Goal: Information Seeking & Learning: Learn about a topic

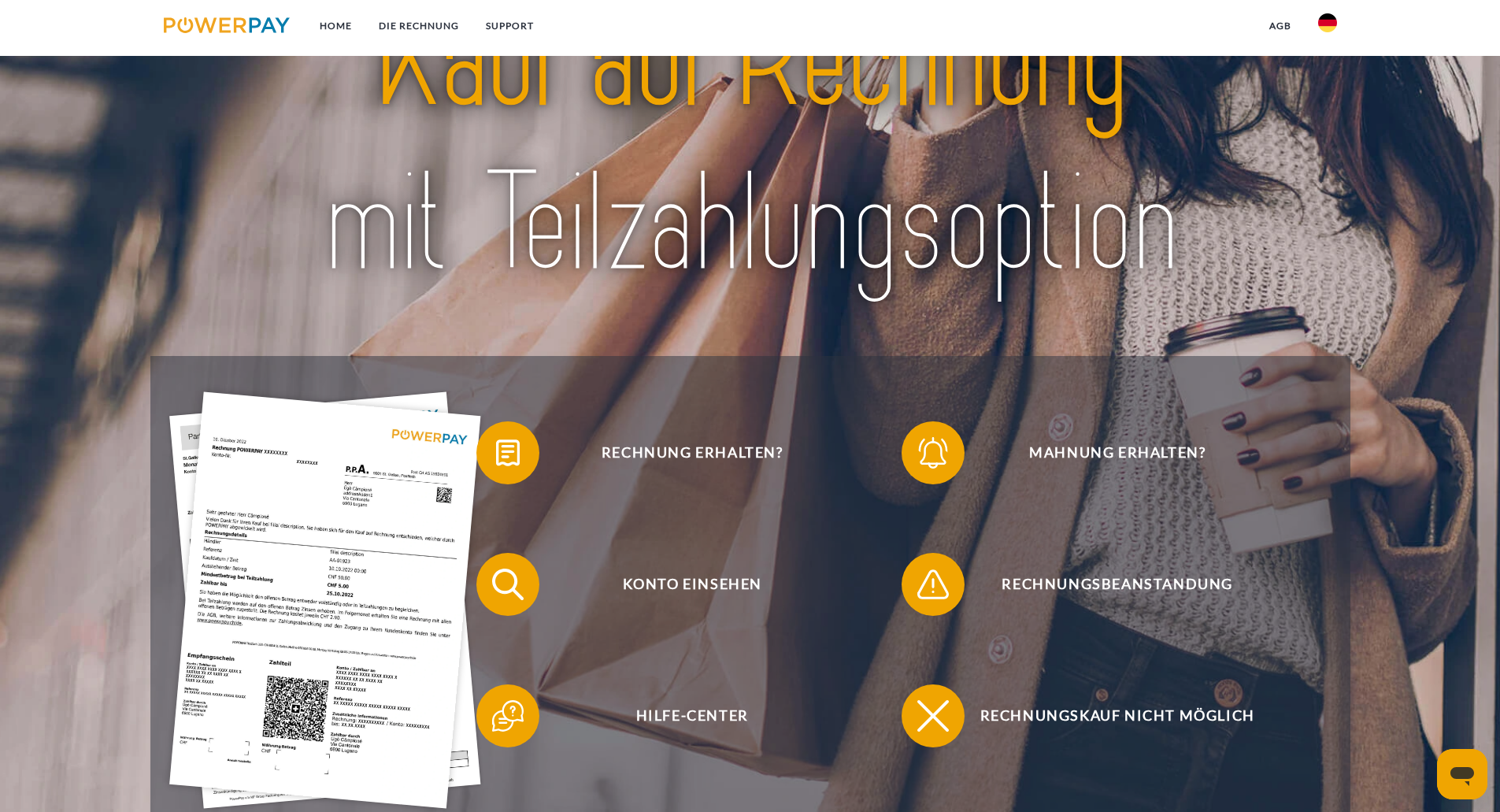
scroll to position [394, 0]
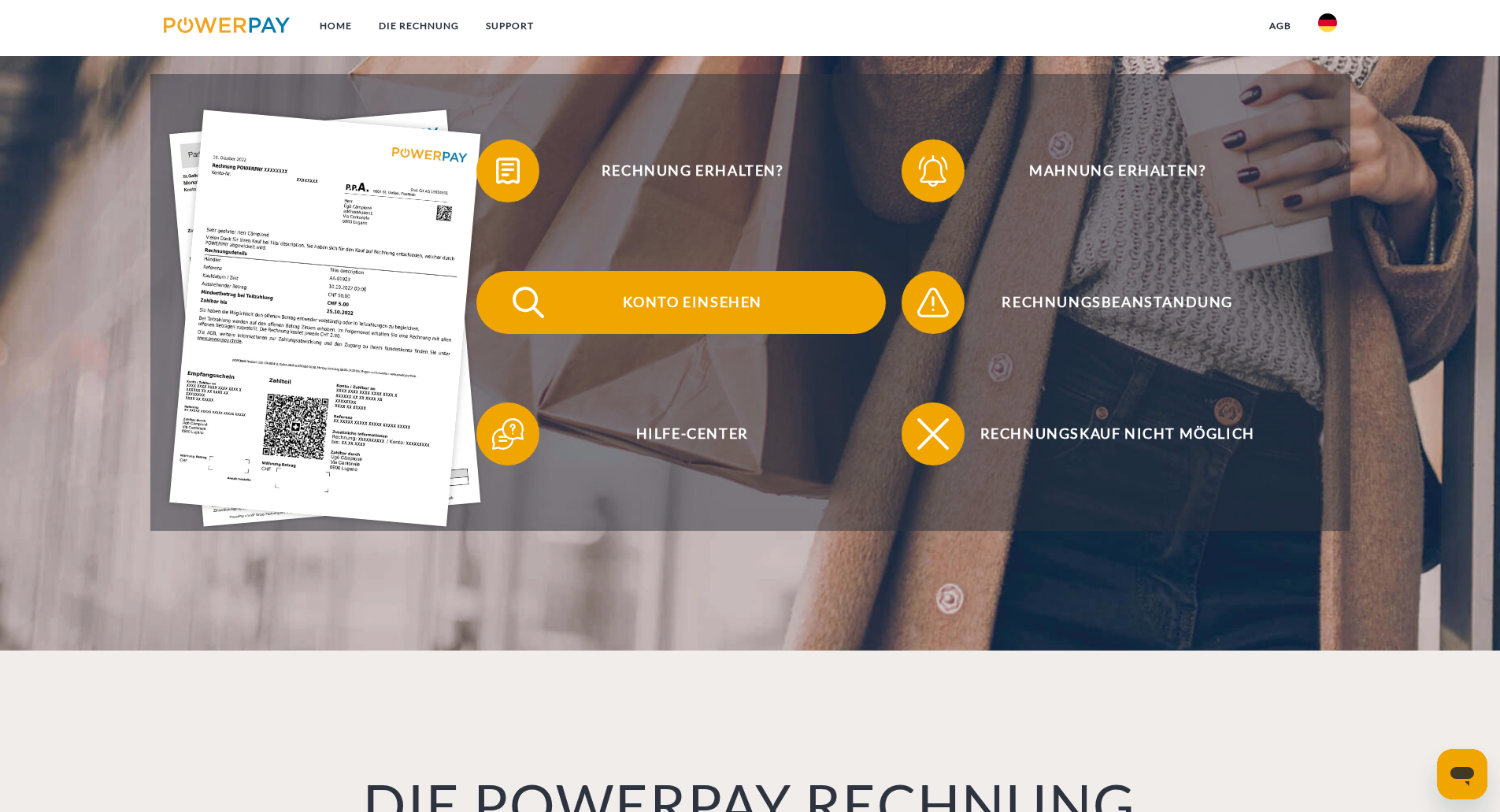
click at [624, 296] on span "Konto einsehen" at bounding box center [692, 303] width 386 height 63
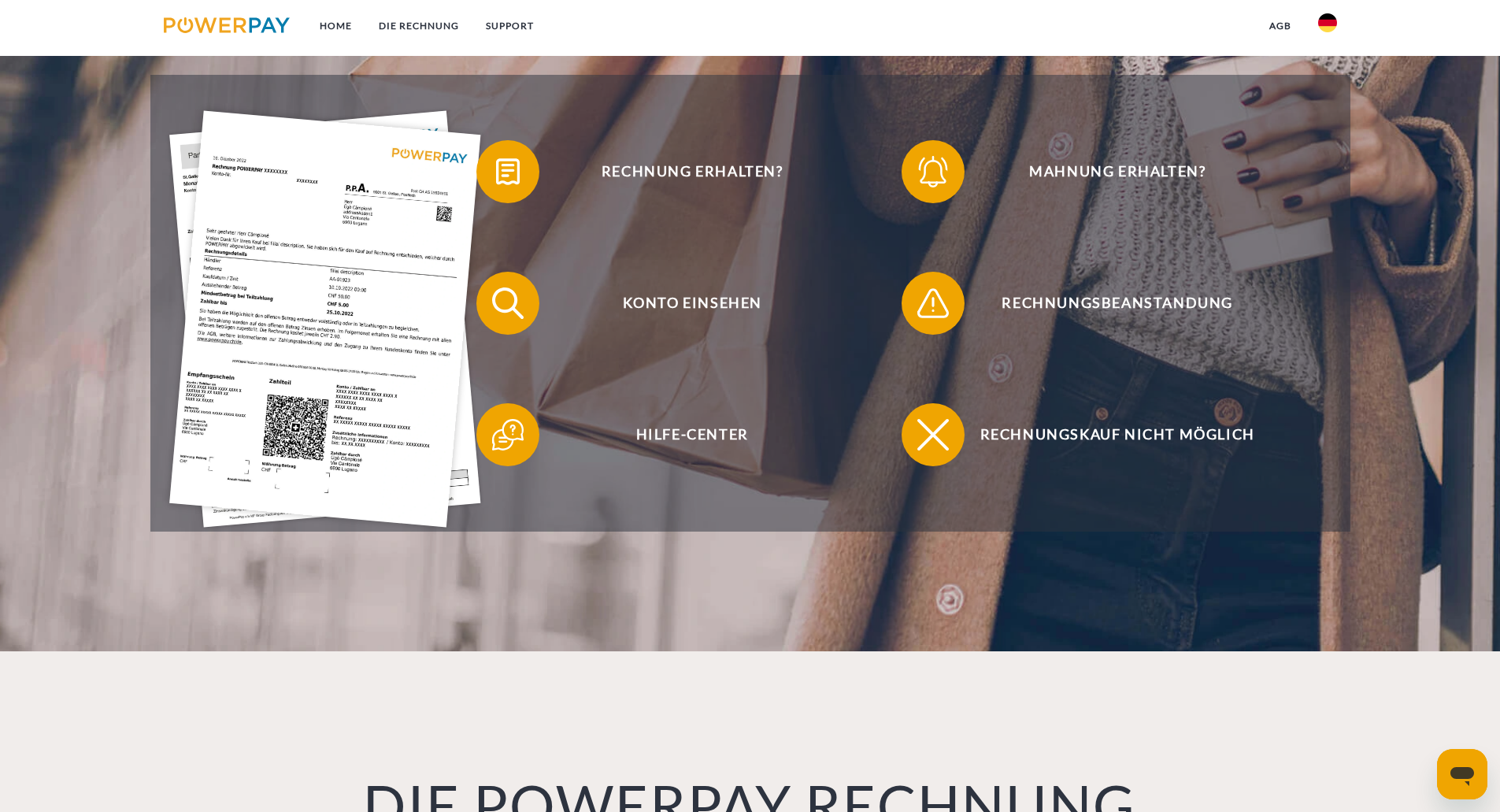
scroll to position [394, 0]
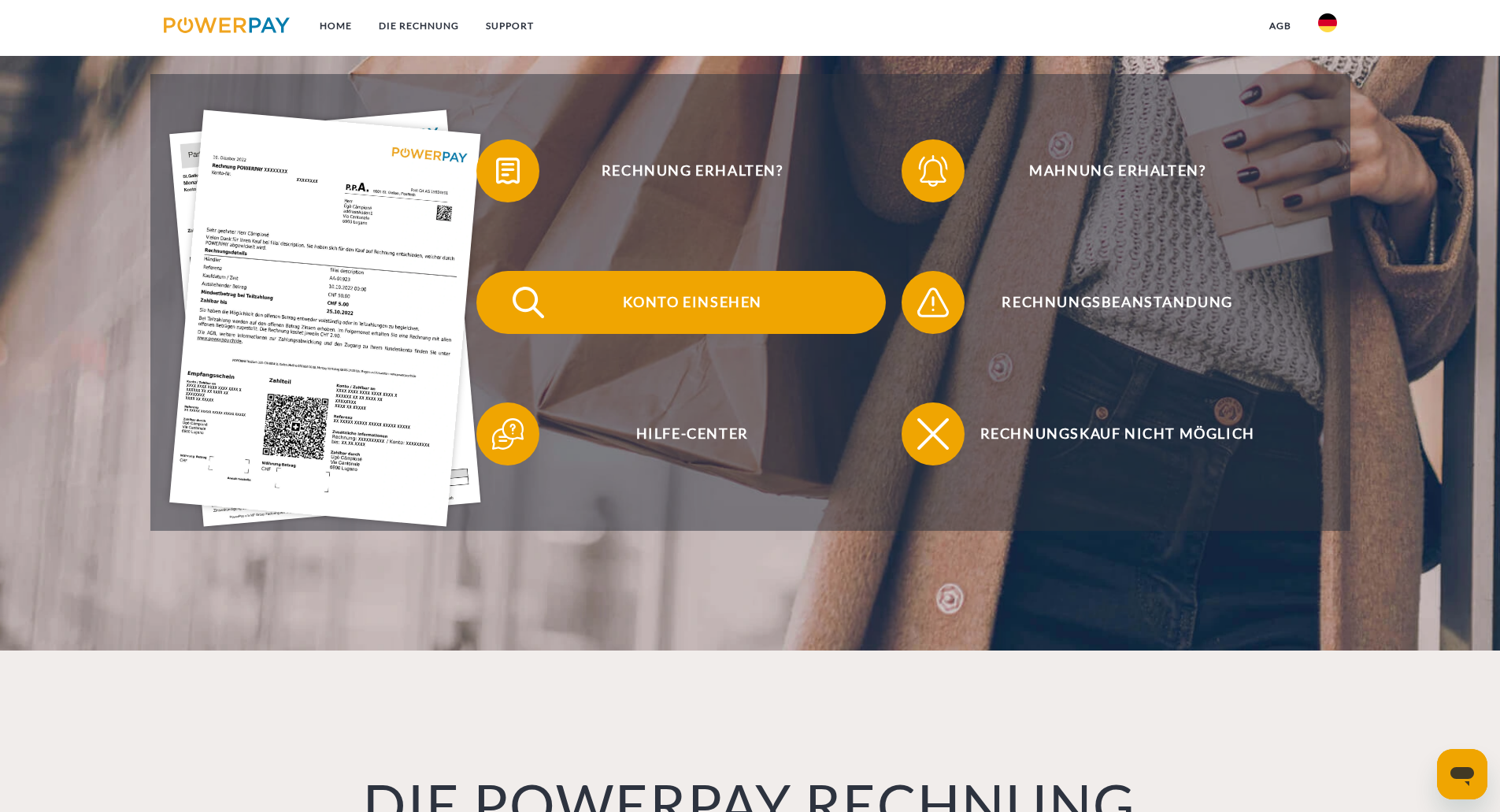
click at [699, 316] on span "Konto einsehen" at bounding box center [692, 303] width 386 height 63
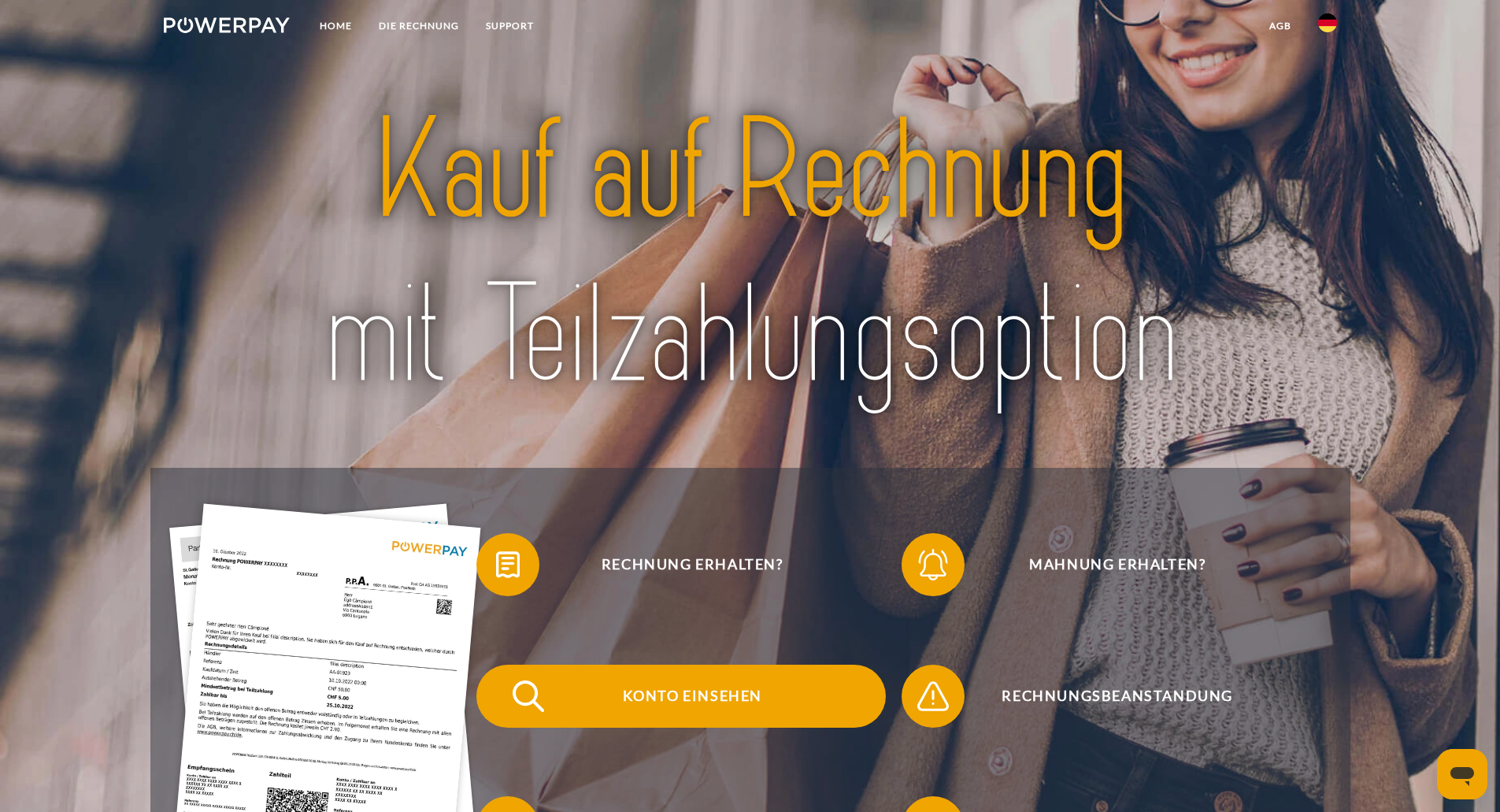
click at [786, 670] on span "Konto einsehen" at bounding box center [692, 696] width 386 height 63
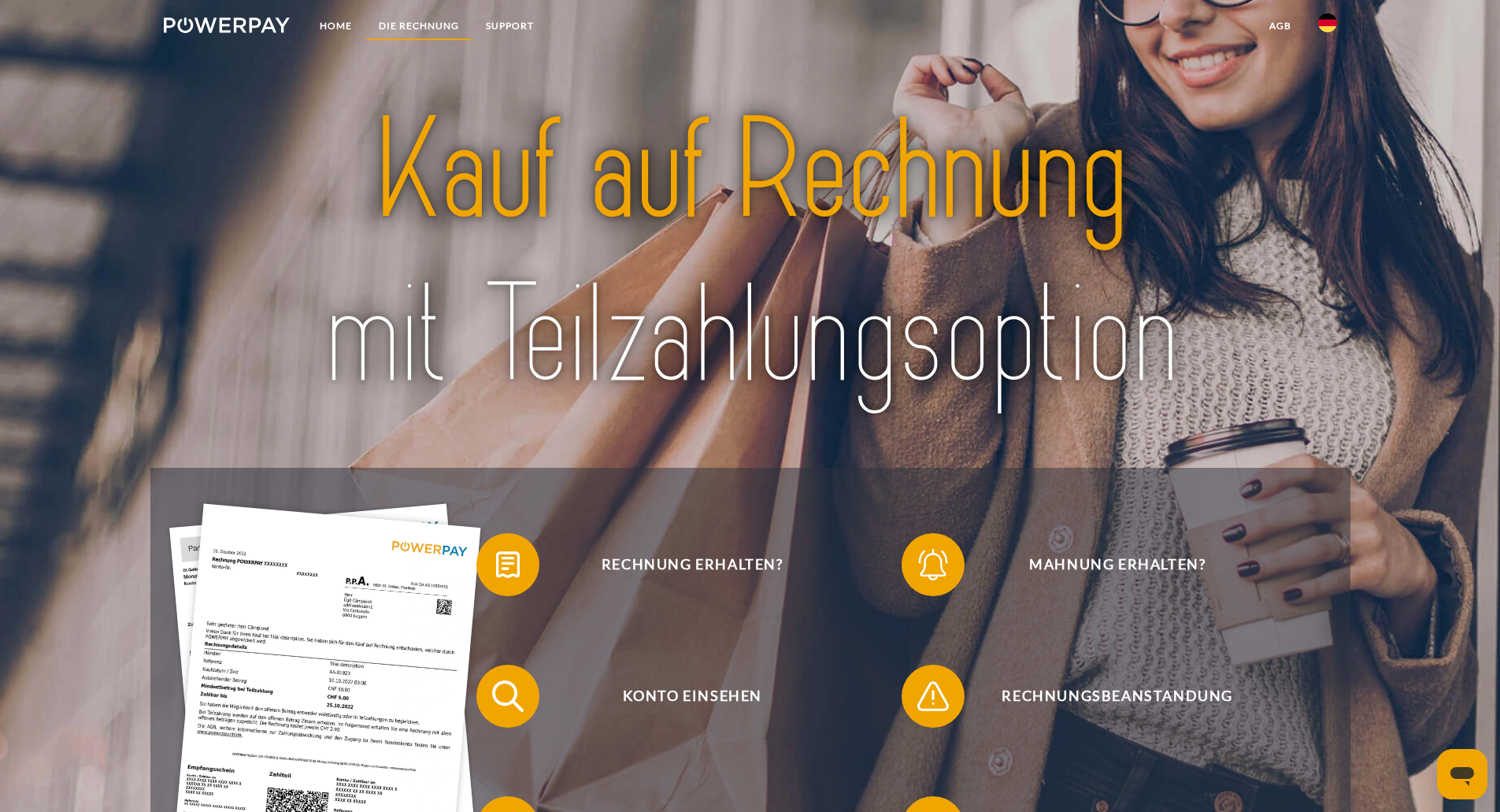
click at [435, 22] on link "DIE RECHNUNG" at bounding box center [419, 26] width 107 height 28
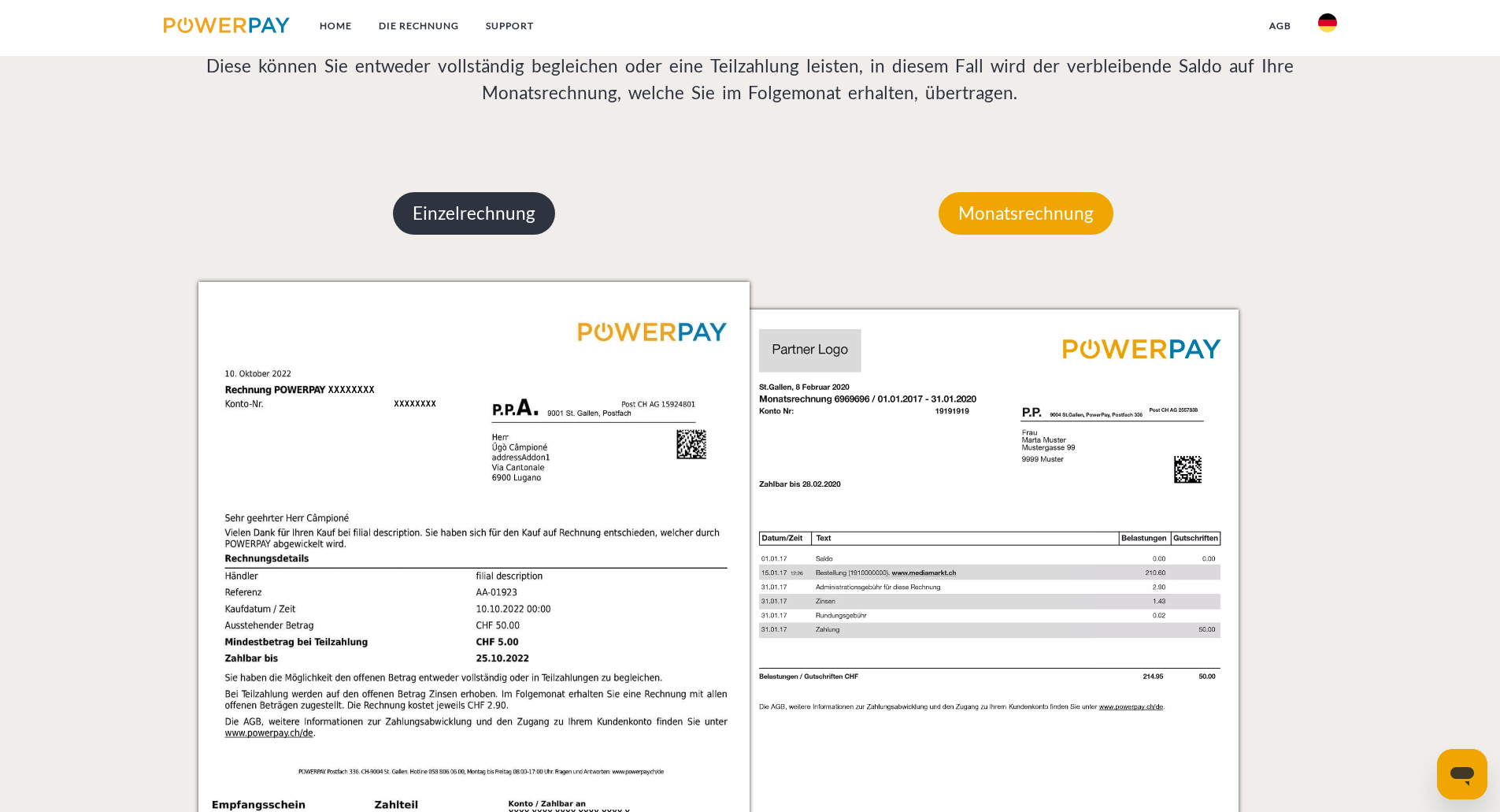
scroll to position [1283, 0]
click at [493, 206] on p "Einzelrechnung" at bounding box center [474, 214] width 162 height 43
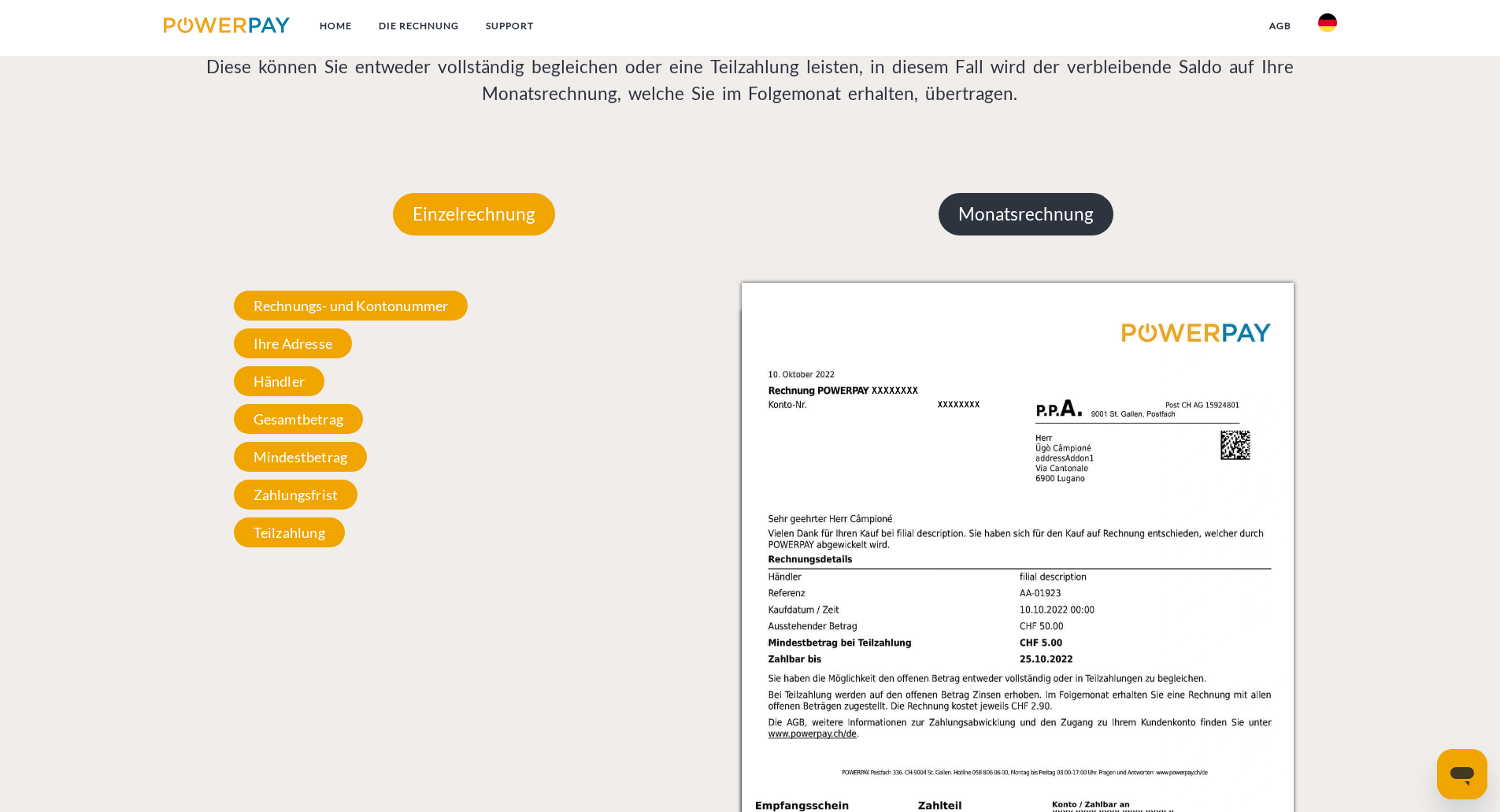
click at [1002, 208] on p "Monatsrechnung" at bounding box center [1026, 214] width 175 height 43
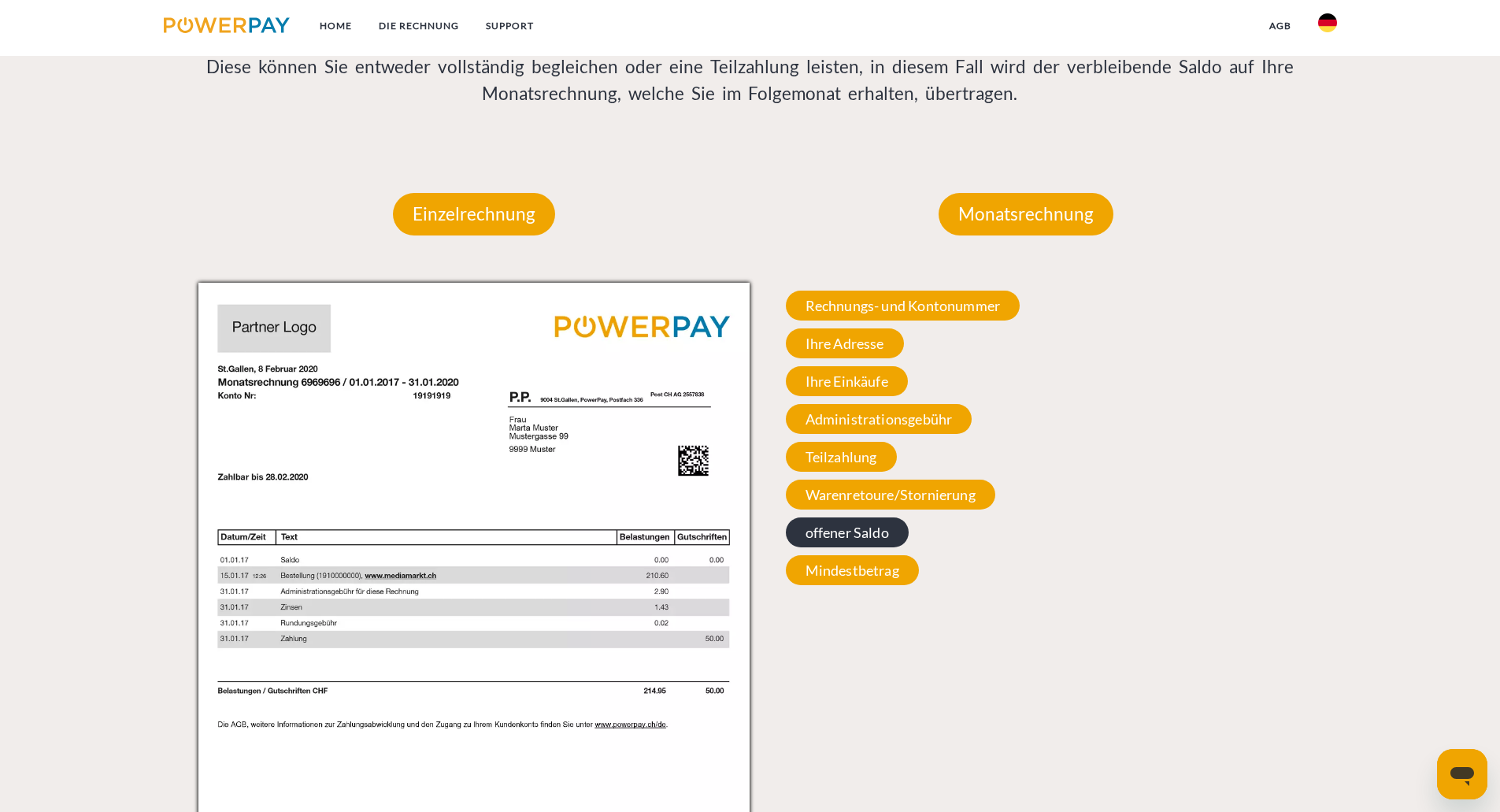
click at [883, 539] on span "offener Saldo" at bounding box center [847, 532] width 122 height 30
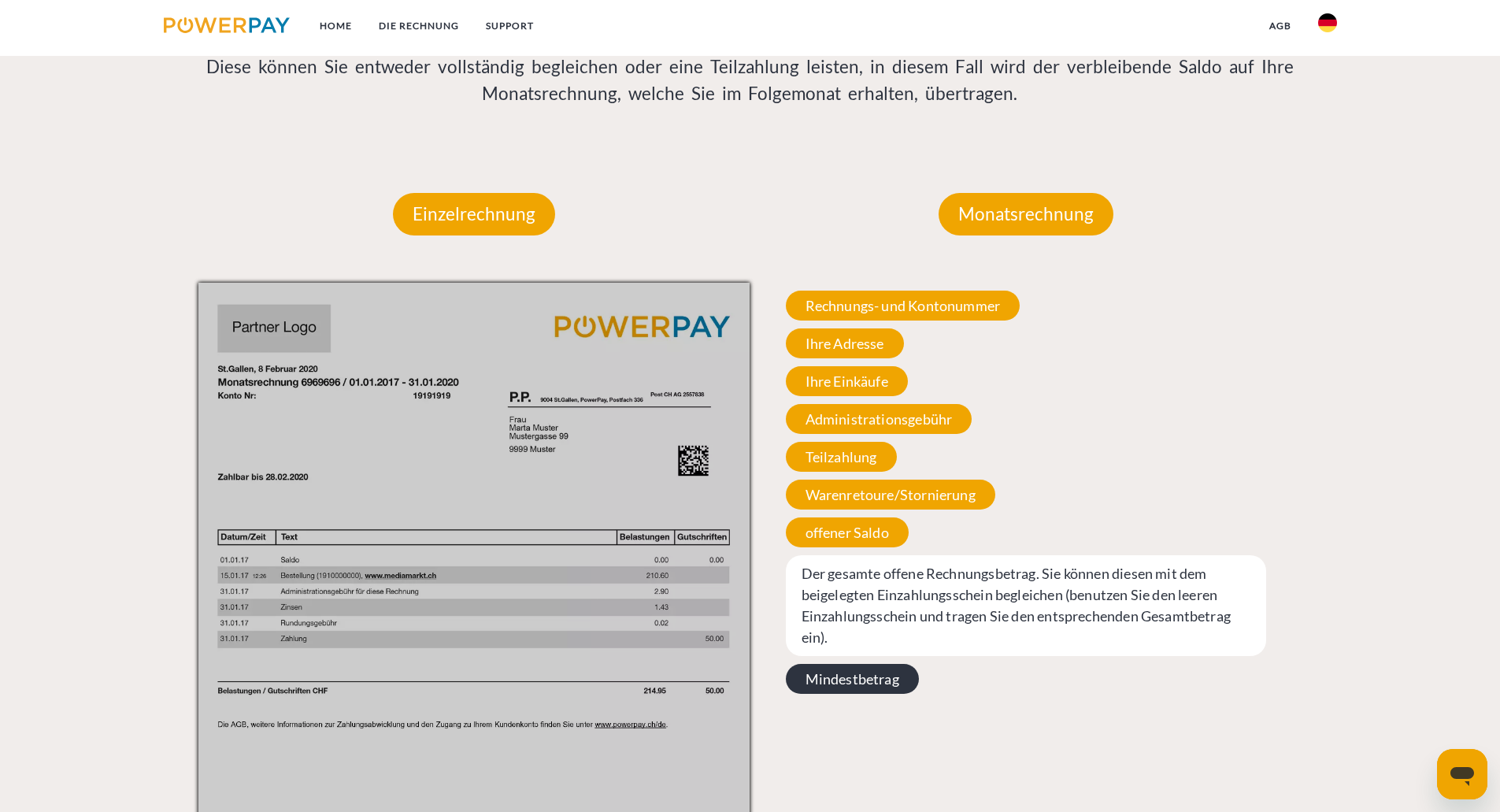
click at [874, 664] on span "Mindestbetrag" at bounding box center [852, 679] width 134 height 30
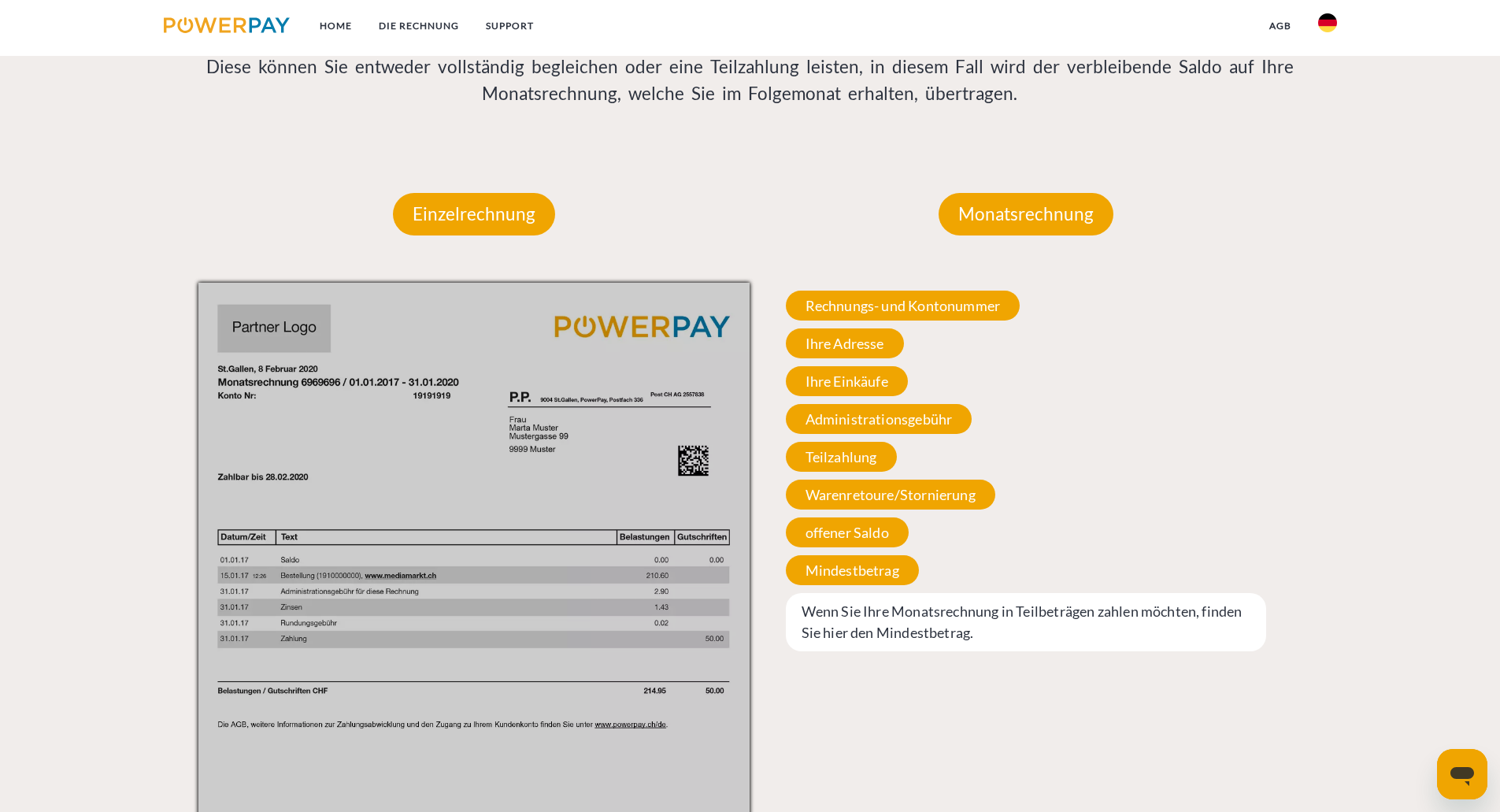
click at [854, 361] on div "Rechnungs- und Kontonummer Ihre Rechnungs –und Kontonummer. Bitte geben Sie die…" at bounding box center [1026, 471] width 552 height 377
click at [854, 354] on span "Ihre Adresse" at bounding box center [844, 343] width 118 height 30
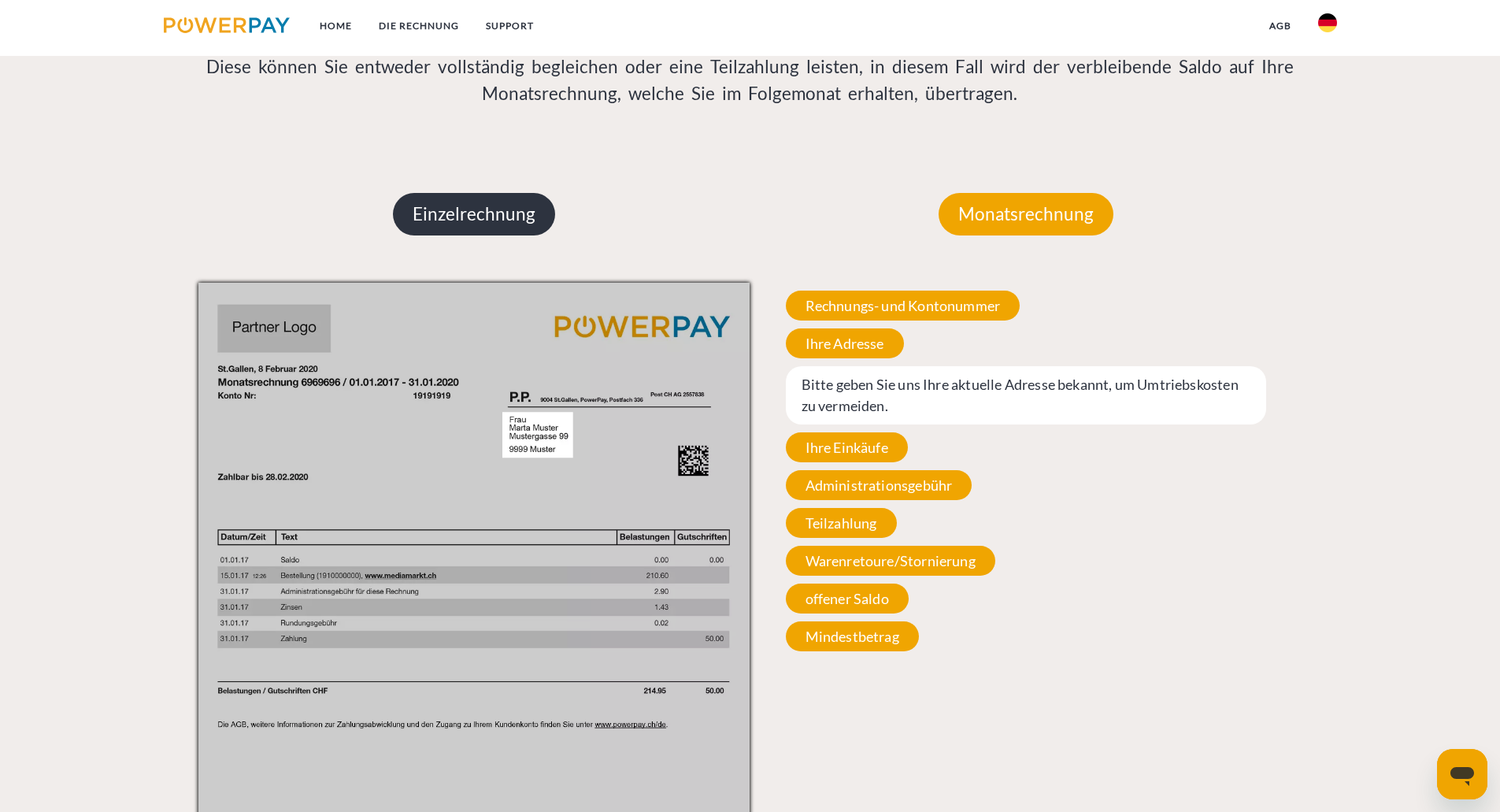
click at [490, 225] on p "Einzelrechnung" at bounding box center [474, 214] width 162 height 43
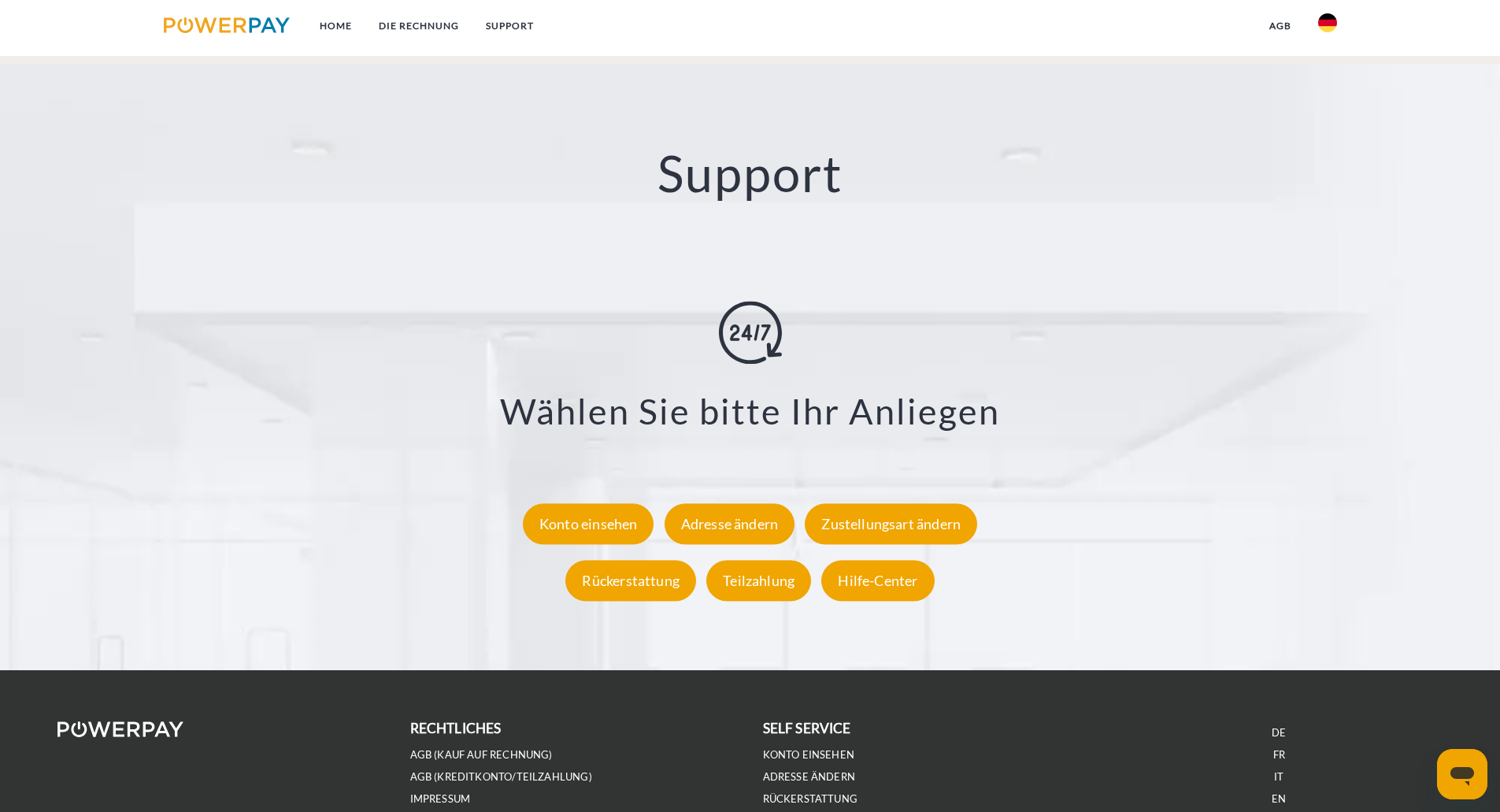
scroll to position [2846, 0]
